Goal: Task Accomplishment & Management: Use online tool/utility

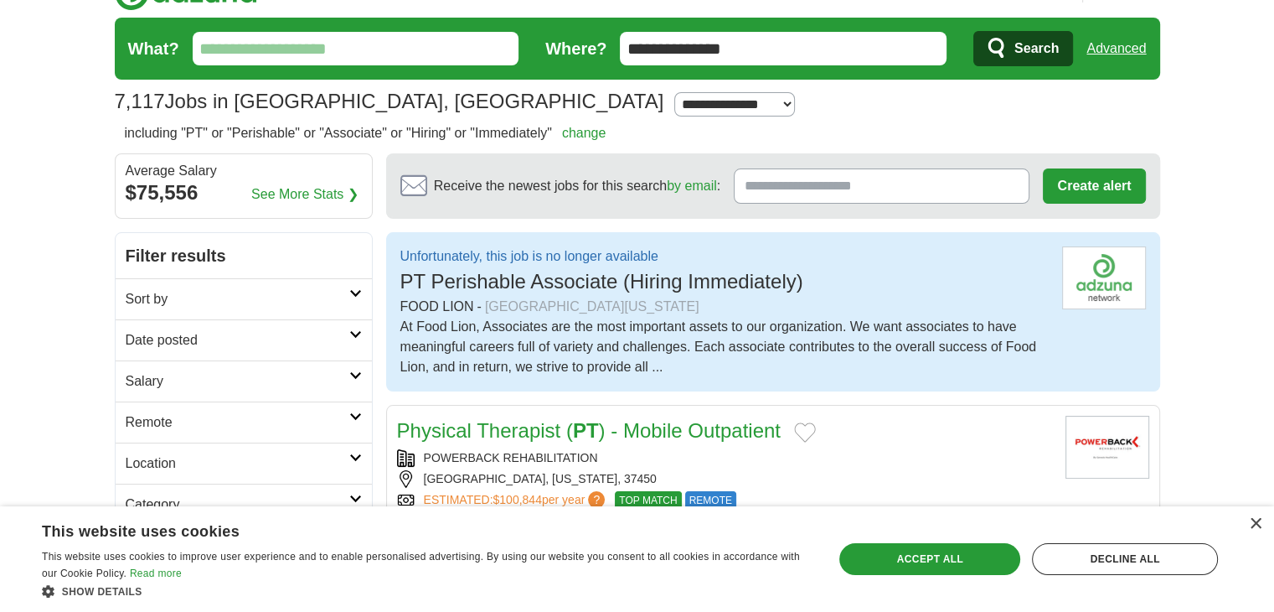
scroll to position [34, 0]
click at [1021, 54] on span "Search" at bounding box center [1036, 49] width 44 height 34
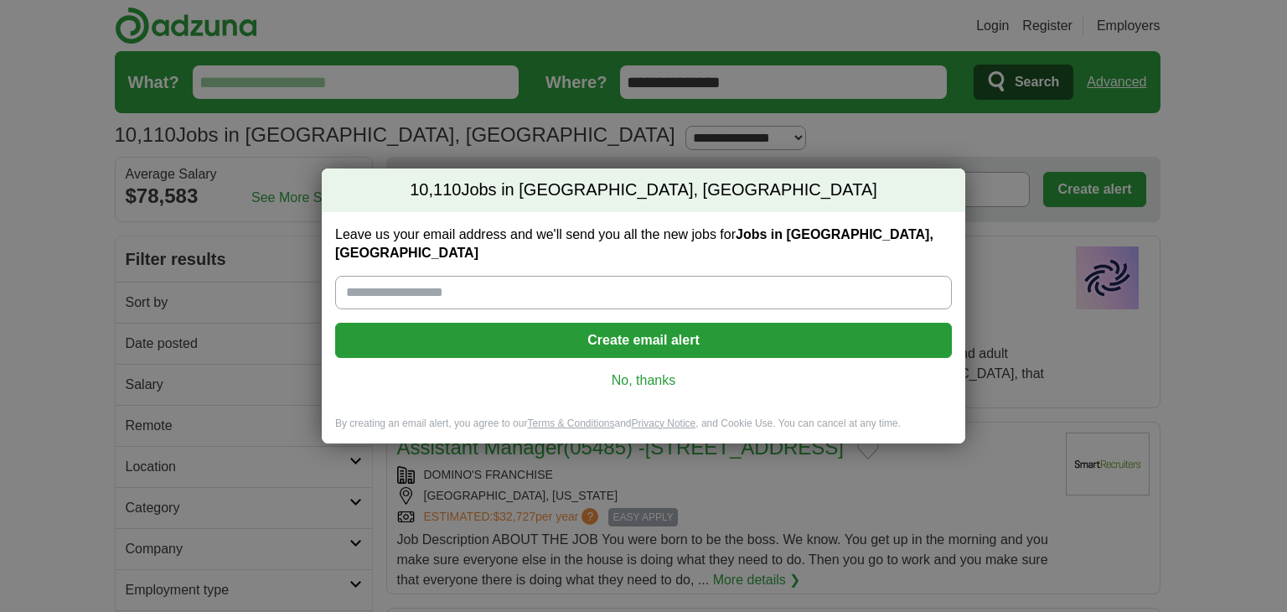
click at [650, 371] on link "No, thanks" at bounding box center [643, 380] width 590 height 18
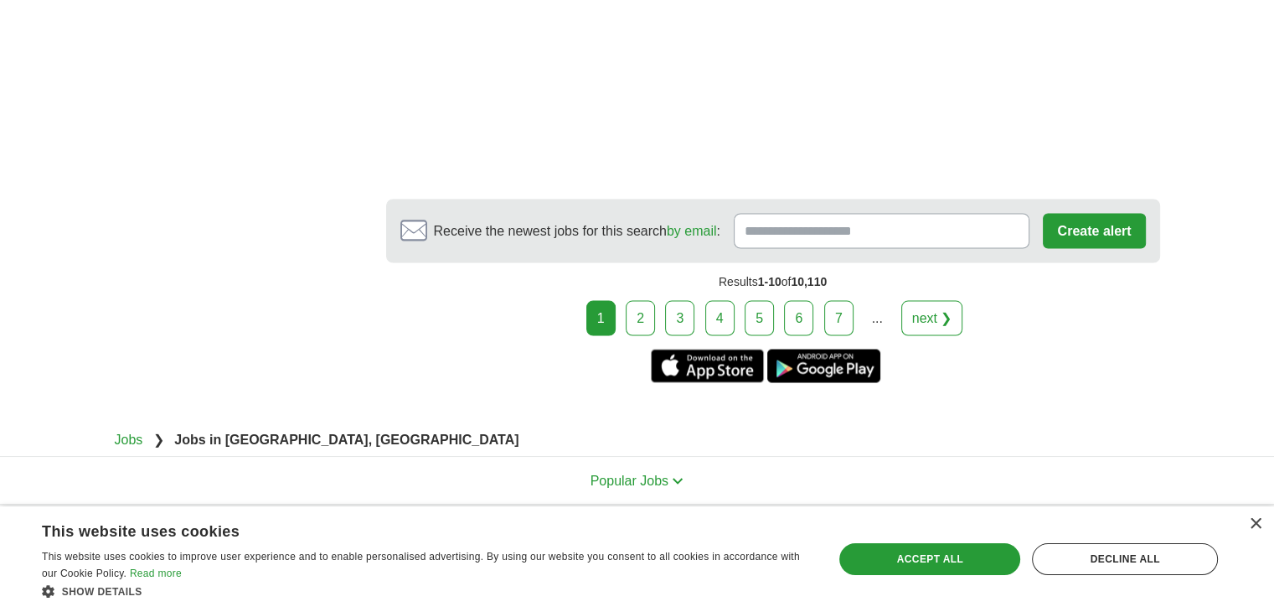
scroll to position [3113, 0]
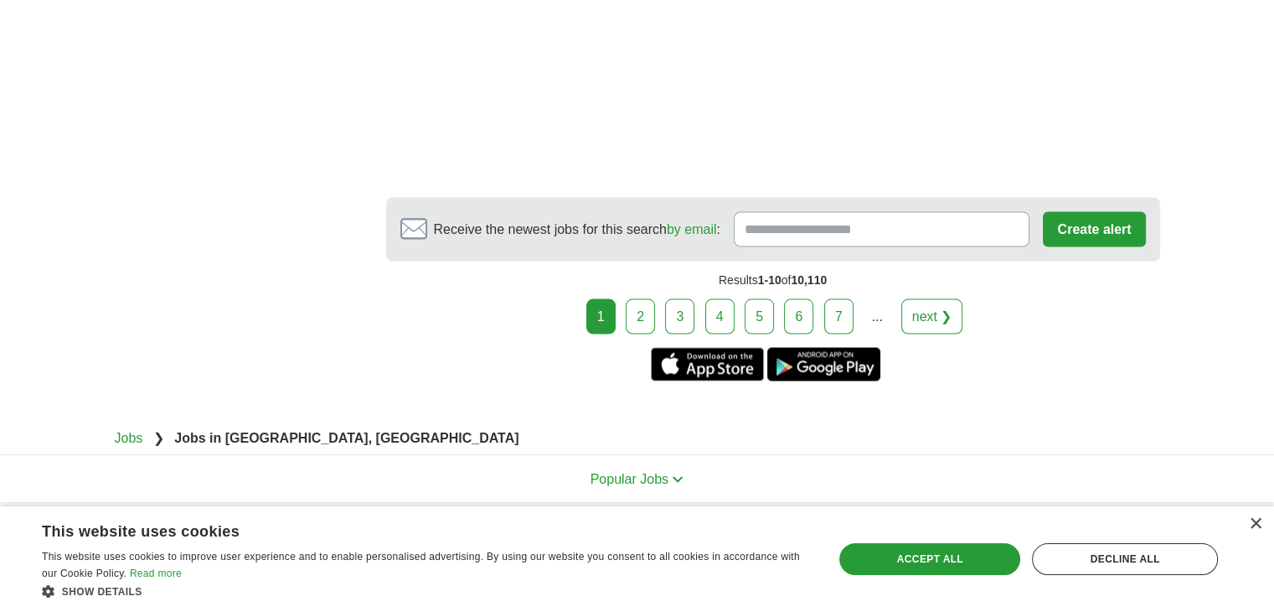
click at [651, 298] on link "2" at bounding box center [640, 315] width 29 height 35
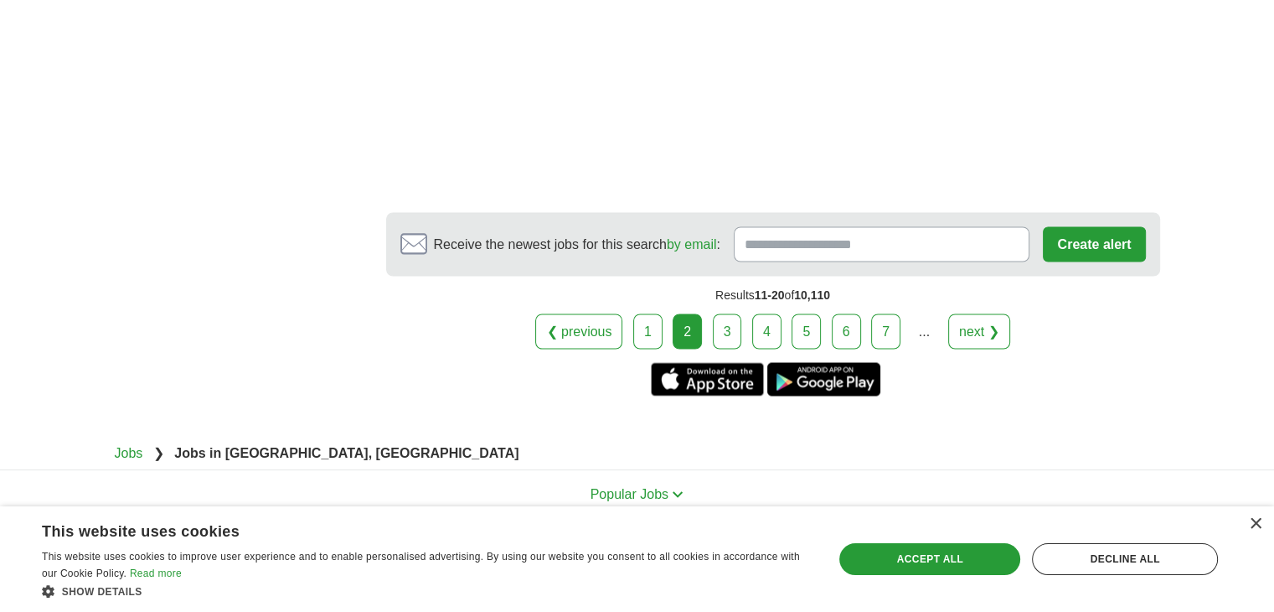
scroll to position [2951, 0]
